Goal: Information Seeking & Learning: Learn about a topic

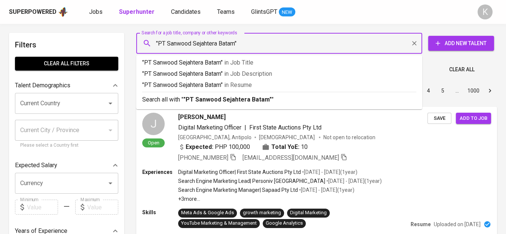
click at [168, 43] on input ""PT Sanwood Sejahtera Batam"" at bounding box center [280, 43] width 253 height 14
type input ""Sanwood Sejahtera Batam""
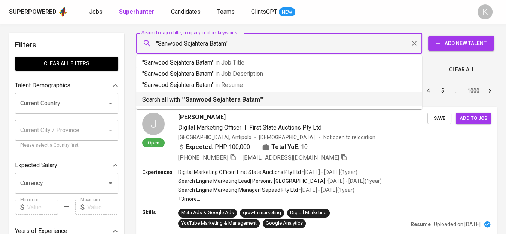
click at [230, 98] on b ""Sanwood Sejahtera Batam"" at bounding box center [222, 99] width 79 height 7
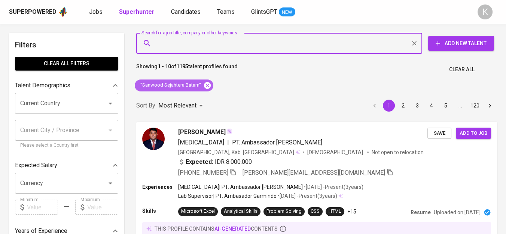
click at [208, 86] on icon at bounding box center [207, 85] width 7 height 7
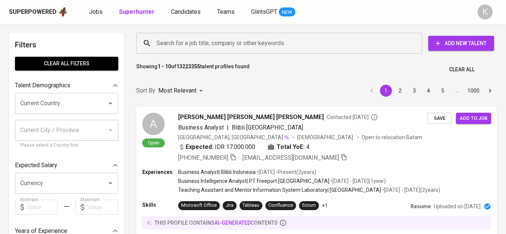
click at [175, 44] on input "Search for a job title, company or other keywords" at bounding box center [280, 43] width 253 height 14
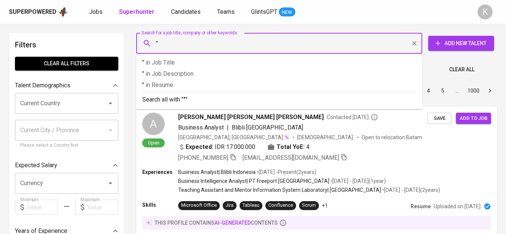
paste input "FISCHLMAN DIGITAL VENTURE"
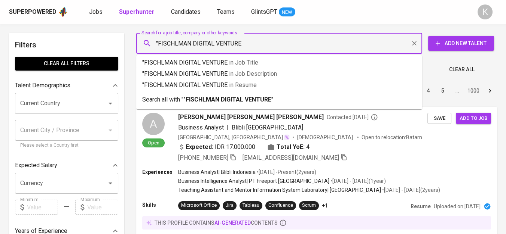
type input ""FISCHLMAN DIGITAL VENTURE""
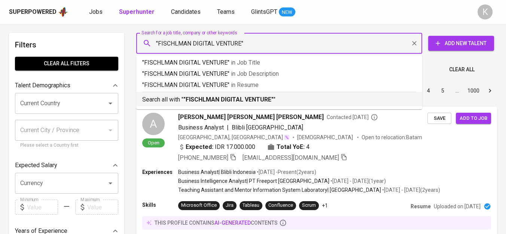
click at [188, 99] on b ""FISCHLMAN DIGITAL VENTURE"" at bounding box center [228, 99] width 90 height 7
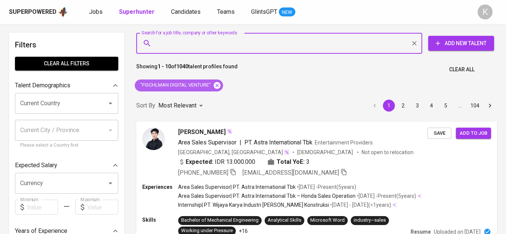
click at [215, 84] on icon at bounding box center [217, 85] width 7 height 7
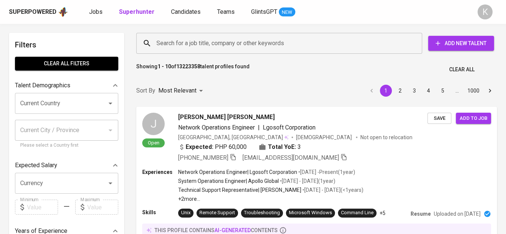
click at [171, 45] on input "Search for a job title, company or other keywords" at bounding box center [280, 43] width 253 height 14
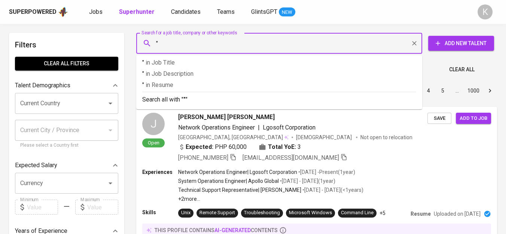
paste input "PELAYARAN TARUNA KUSAN JAYA"
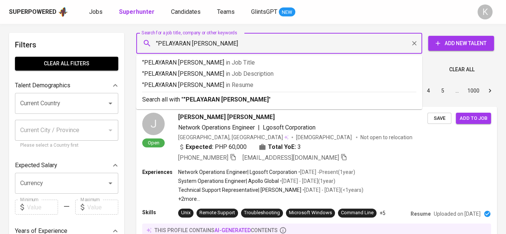
type input ""PELAYARAN TARUNA KUSAN JAYA""
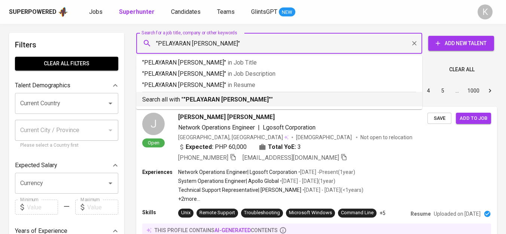
click at [198, 99] on b ""PELAYARAN TARUNA KUSAN JAYA"" at bounding box center [226, 99] width 87 height 7
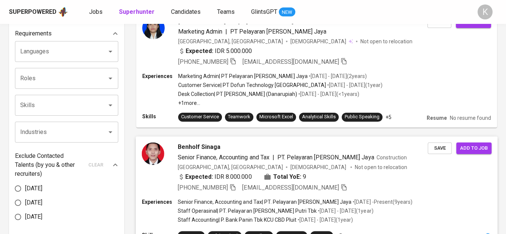
scroll to position [291, 0]
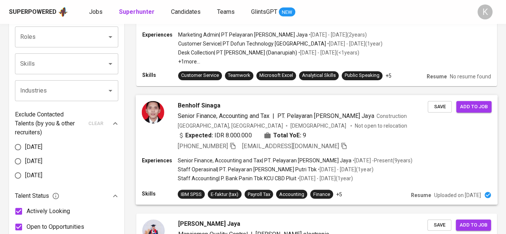
click at [233, 143] on icon "button" at bounding box center [232, 146] width 5 height 6
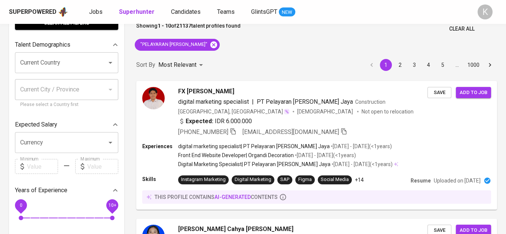
scroll to position [0, 0]
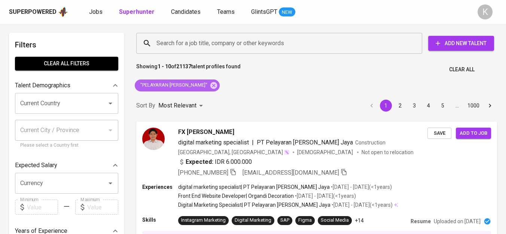
drag, startPoint x: 230, startPoint y: 82, endPoint x: 265, endPoint y: 1, distance: 88.4
click at [218, 82] on icon at bounding box center [213, 86] width 8 height 8
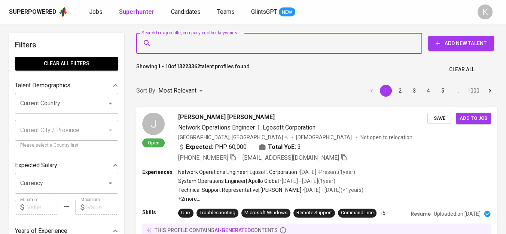
click at [200, 43] on input "Search for a job title, company or other keywords" at bounding box center [280, 43] width 253 height 14
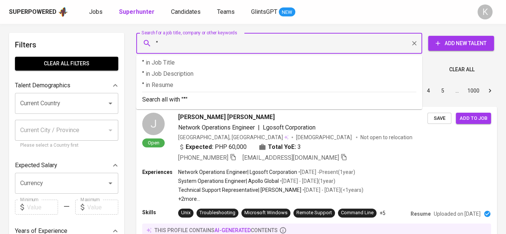
paste input "ACI Worldwide"
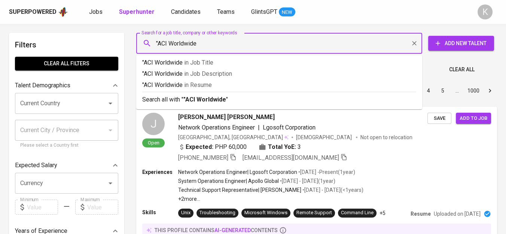
type input ""ACI Worldwide""
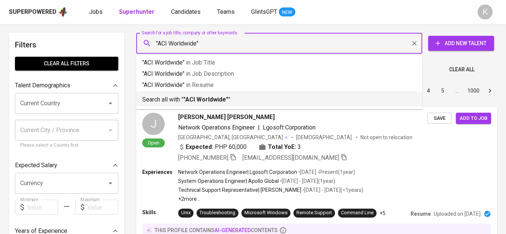
drag, startPoint x: 182, startPoint y: 101, endPoint x: 186, endPoint y: 95, distance: 7.7
click at [183, 101] on p "Search all with " "ACI Worldwide" "" at bounding box center [279, 99] width 274 height 9
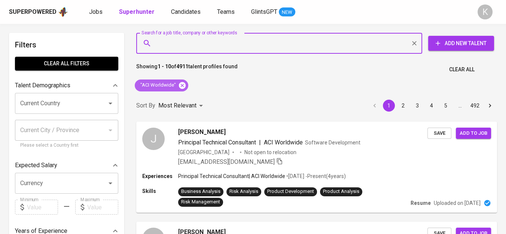
click at [179, 85] on icon at bounding box center [182, 85] width 7 height 7
